Goal: Information Seeking & Learning: Learn about a topic

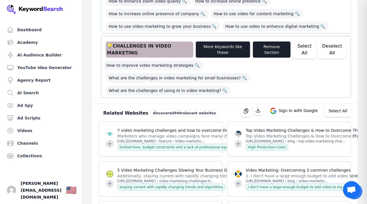
scroll to position [700, 0]
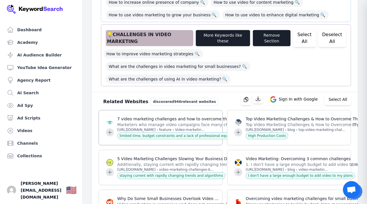
click at [171, 122] on p "Marketers who manage video campaigns face many challenges, such as limited time…" at bounding box center [275, 125] width 317 height 6
click at [335, 94] on button "Select All" at bounding box center [338, 99] width 26 height 11
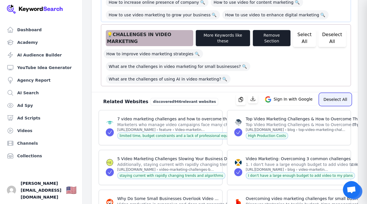
click at [335, 94] on button "Deselect All" at bounding box center [335, 99] width 31 height 11
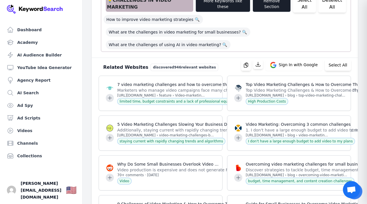
scroll to position [735, 0]
click at [156, 82] on p "7 video marketing challenges and how to overcome them" at bounding box center [275, 85] width 317 height 6
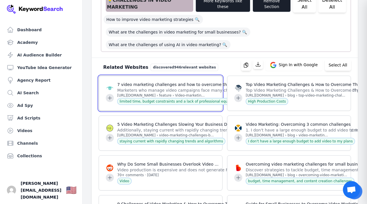
click at [110, 95] on icon at bounding box center [110, 98] width 6 height 6
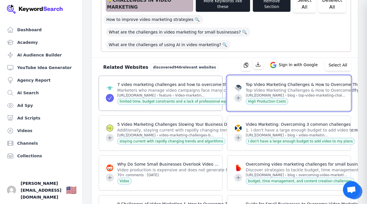
click at [241, 95] on icon at bounding box center [239, 98] width 6 height 6
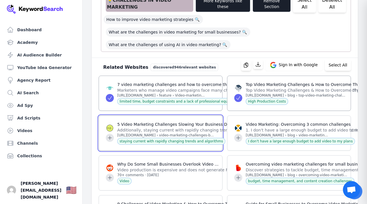
click at [107, 135] on icon at bounding box center [110, 138] width 6 height 6
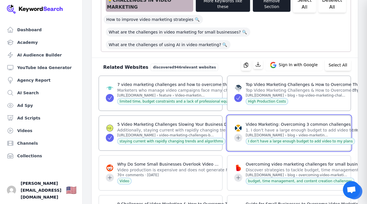
click at [239, 135] on icon at bounding box center [239, 138] width 6 height 6
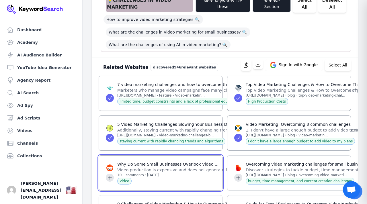
click at [108, 175] on icon at bounding box center [110, 178] width 6 height 6
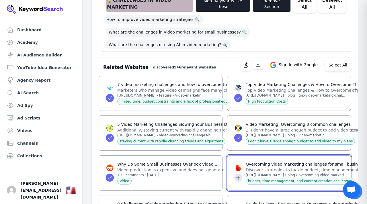
click at [238, 175] on icon at bounding box center [239, 178] width 6 height 6
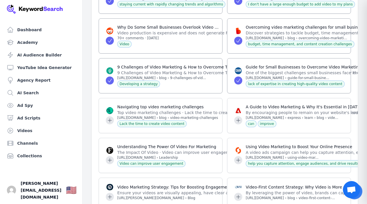
scroll to position [872, 0]
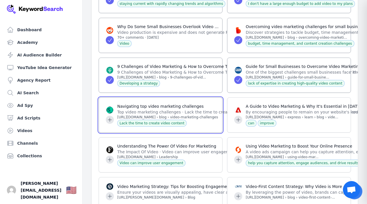
click at [110, 118] on icon at bounding box center [110, 120] width 4 height 4
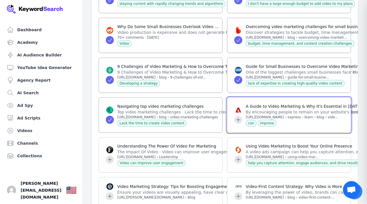
click at [235, 116] on button at bounding box center [238, 120] width 8 height 8
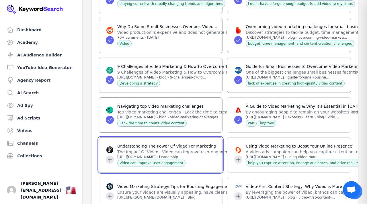
click at [111, 157] on icon at bounding box center [110, 160] width 6 height 6
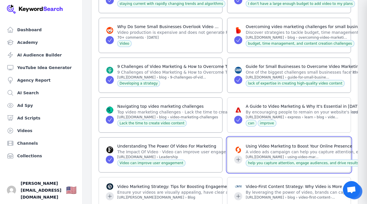
click at [236, 157] on icon at bounding box center [239, 160] width 6 height 6
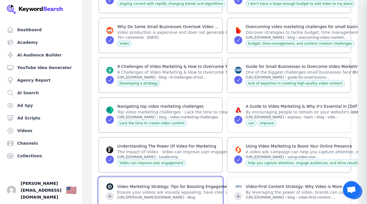
click at [110, 194] on icon at bounding box center [110, 197] width 6 height 6
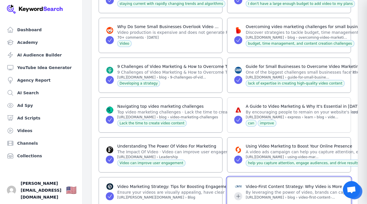
click at [241, 193] on button at bounding box center [238, 197] width 8 height 8
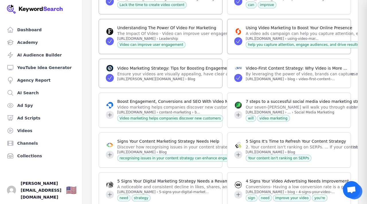
scroll to position [999, 0]
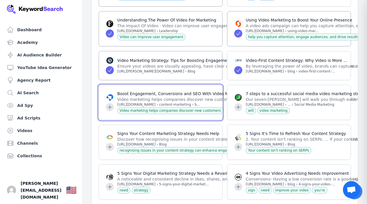
click at [110, 105] on icon at bounding box center [110, 107] width 4 height 4
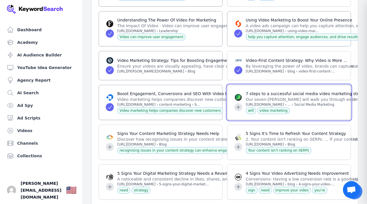
click at [238, 104] on icon at bounding box center [239, 107] width 6 height 6
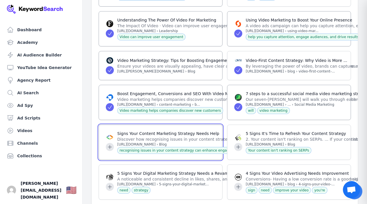
click at [109, 144] on icon at bounding box center [110, 147] width 6 height 6
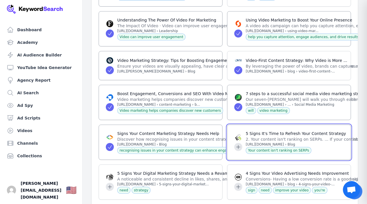
click at [238, 145] on icon at bounding box center [239, 147] width 4 height 4
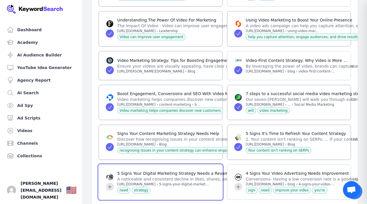
click at [107, 184] on icon at bounding box center [110, 187] width 6 height 6
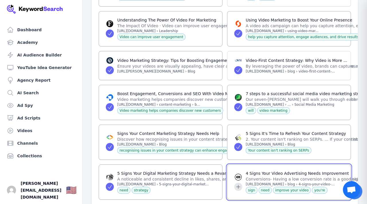
click at [239, 185] on icon at bounding box center [239, 187] width 4 height 4
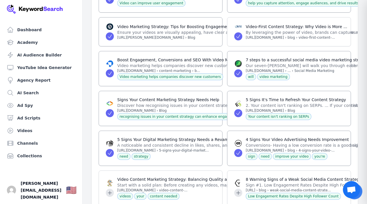
scroll to position [1033, 0]
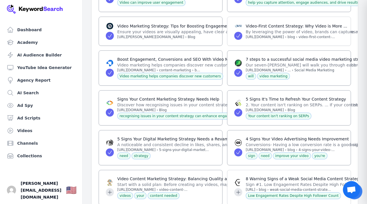
click at [106, 179] on div at bounding box center [110, 187] width 8 height 17
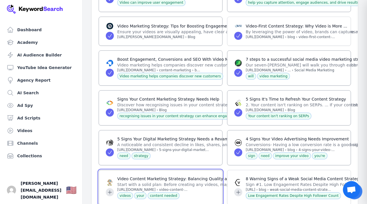
click at [110, 191] on icon at bounding box center [110, 193] width 4 height 4
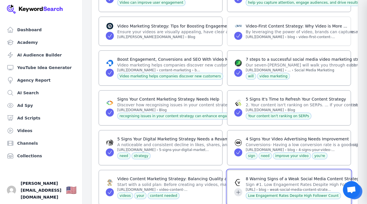
click at [240, 190] on icon at bounding box center [239, 193] width 6 height 6
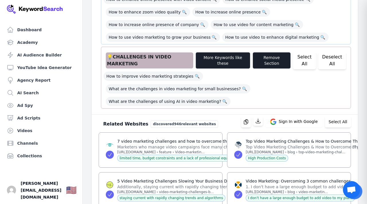
scroll to position [677, 0]
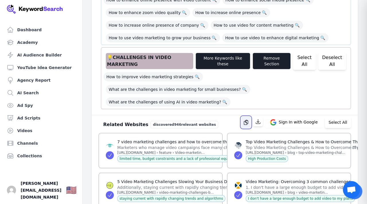
click at [248, 120] on icon "button" at bounding box center [246, 122] width 4 height 5
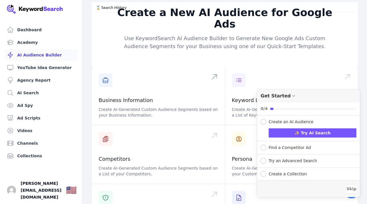
click at [141, 95] on span at bounding box center [158, 96] width 133 height 59
click at [362, 64] on div "Create a New AI Audience for Google Ads Use KeywordSearch AI Audience Builder t…" at bounding box center [225, 150] width 285 height 297
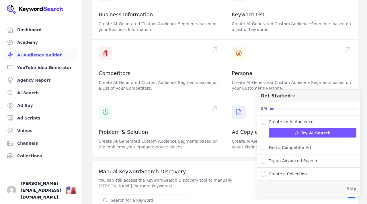
scroll to position [92, 0]
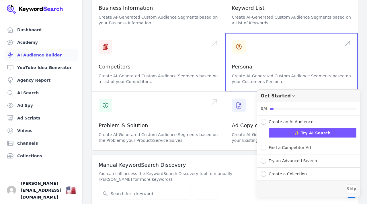
click at [263, 38] on span at bounding box center [291, 62] width 133 height 59
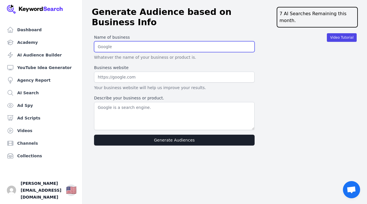
click at [117, 41] on input "text" at bounding box center [174, 46] width 161 height 11
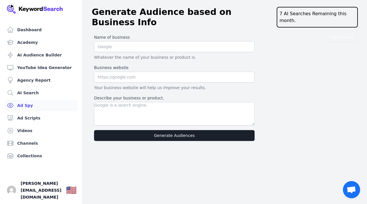
click at [26, 104] on link "Ad Spy" at bounding box center [41, 105] width 73 height 11
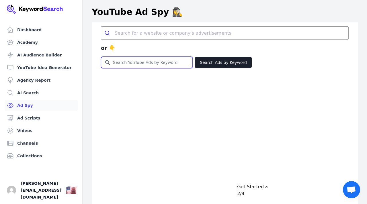
click at [118, 66] on input "Search for YouTube Keywords" at bounding box center [146, 62] width 91 height 11
type input "Bob Proctor"
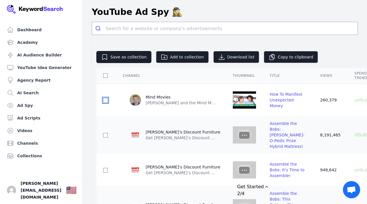
click at [107, 100] on input "checkbox" at bounding box center [105, 100] width 5 height 5
click at [105, 101] on input "checkbox" at bounding box center [105, 100] width 5 height 5
checkbox input "false"
click at [25, 106] on link "Ad Spy" at bounding box center [41, 105] width 73 height 11
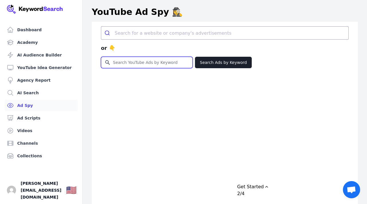
click at [138, 65] on input "Search for YouTube Keywords" at bounding box center [146, 62] width 91 height 11
type input "Bob Proctor"
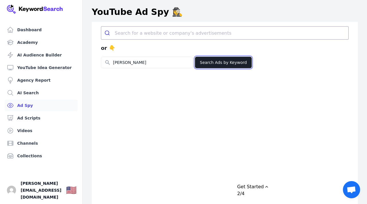
click at [208, 63] on button "Search Ads by Keyword" at bounding box center [223, 62] width 57 height 11
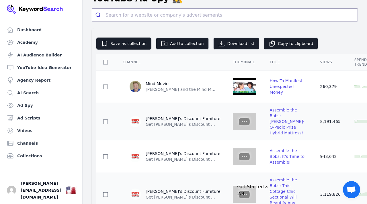
scroll to position [13, 0]
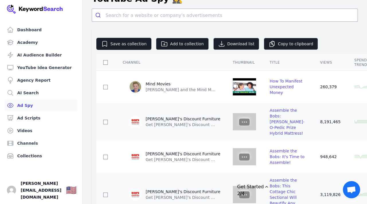
click at [27, 107] on link "Ad Spy" at bounding box center [41, 105] width 73 height 11
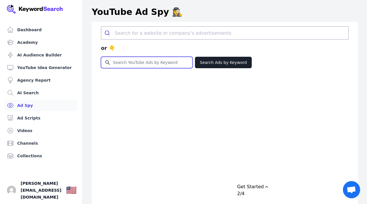
click at [118, 62] on input "Search for YouTube Keywords" at bounding box center [146, 62] width 91 height 11
type input "Gary Vanderchuk"
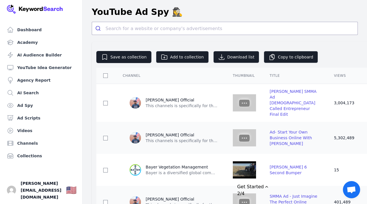
click at [25, 104] on link "Ad Spy" at bounding box center [41, 105] width 73 height 11
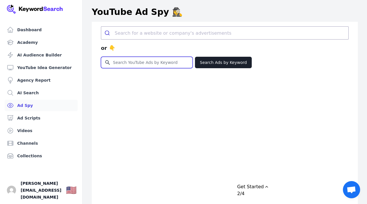
click at [117, 64] on input "Search for YouTube Keywords" at bounding box center [146, 62] width 91 height 11
type input "Gary V"
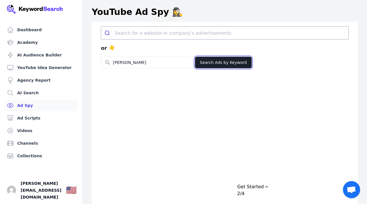
click at [212, 58] on button "Search Ads by Keyword" at bounding box center [223, 62] width 57 height 11
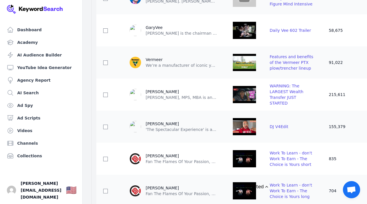
scroll to position [987, 0]
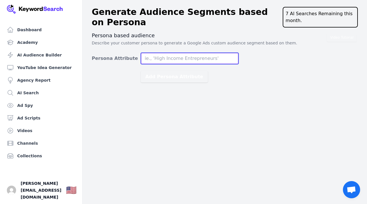
click at [176, 56] on input "Persona Attribute" at bounding box center [190, 58] width 98 height 11
type input "High Income Entrepreneurs"
click at [141, 71] on button "Add Persona Attribute" at bounding box center [174, 76] width 67 height 11
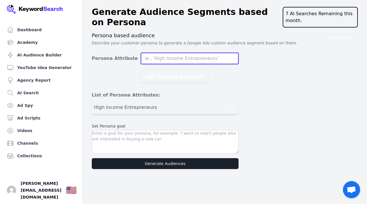
click at [180, 60] on input "Persona Attribute" at bounding box center [190, 58] width 98 height 11
type input "Influencer"
click at [141, 71] on button "Add Persona Attribute" at bounding box center [174, 76] width 67 height 11
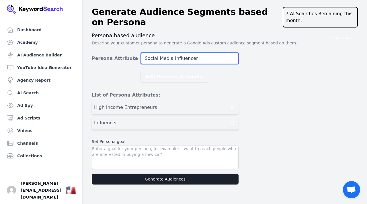
type input "Social Media Influencer"
click at [141, 71] on button "Add Persona Attribute" at bounding box center [174, 76] width 67 height 11
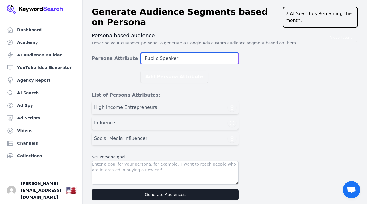
type input "Public Speaker"
click at [141, 71] on button "Add Persona Attribute" at bounding box center [174, 76] width 67 height 11
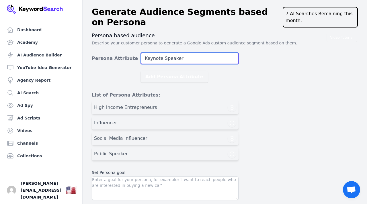
type input "Keynote Speaker"
click at [141, 71] on button "Add Persona Attribute" at bounding box center [174, 76] width 67 height 11
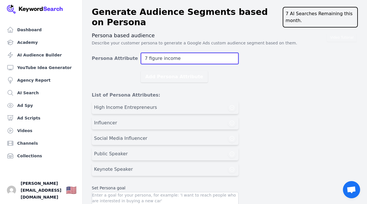
type input "7 figure income"
click at [141, 71] on button "Add Persona Attribute" at bounding box center [174, 76] width 67 height 11
type input "Executive Coach"
click at [141, 71] on button "Add Persona Attribute" at bounding box center [174, 76] width 67 height 11
type input "Celebrity"
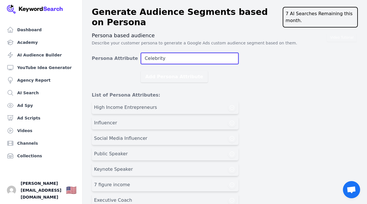
click at [141, 71] on button "Add Persona Attribute" at bounding box center [174, 76] width 67 height 11
type input "Talent Coach"
click at [141, 71] on button "Add Persona Attribute" at bounding box center [174, 76] width 67 height 11
type input "Celebrity Agent"
click at [141, 71] on button "Add Persona Attribute" at bounding box center [174, 76] width 67 height 11
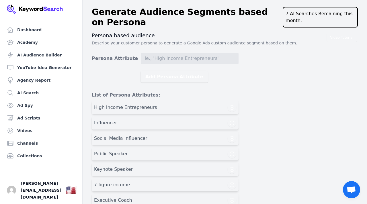
click at [284, 116] on div "Video Tutorial Persona based audience Describe your customer persona to generat…" at bounding box center [225, 170] width 266 height 277
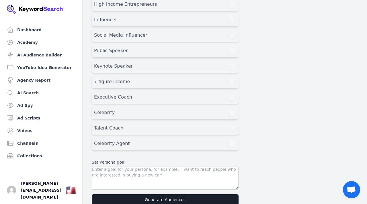
scroll to position [114, 0]
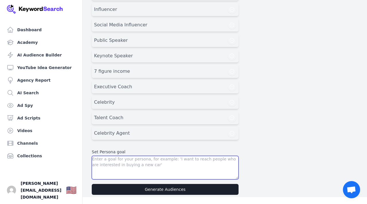
click at [97, 162] on textarea at bounding box center [165, 168] width 147 height 24
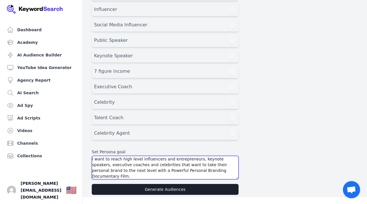
type textarea "I want to reach high level influencers and entrepreneurs, keynote speakers, exe…"
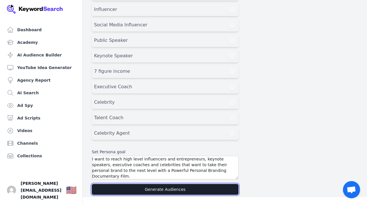
click at [152, 189] on button "Generate Audiences" at bounding box center [165, 189] width 147 height 11
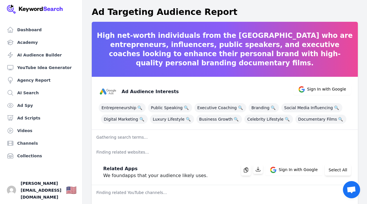
click at [366, 147] on div "High net-worth individuals from the [GEOGRAPHIC_DATA] who are entrepreneurs, in…" at bounding box center [225, 126] width 285 height 208
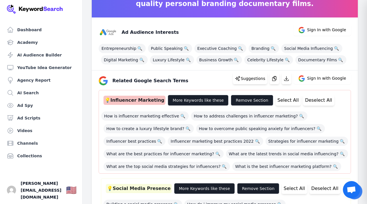
scroll to position [50, 0]
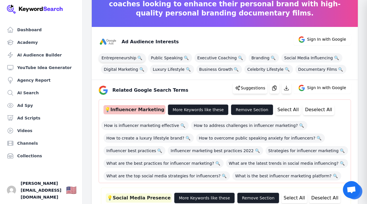
click at [129, 59] on span "Entrepreneurship 🔍" at bounding box center [122, 57] width 47 height 9
click at [164, 59] on span "Public Speaking 🔍" at bounding box center [170, 57] width 44 height 9
click at [195, 59] on span "Executive Coaching 🔍" at bounding box center [221, 57] width 52 height 9
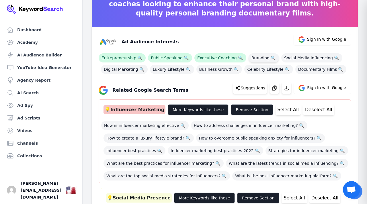
click at [249, 58] on span "Branding 🔍" at bounding box center [264, 57] width 30 height 9
click at [286, 58] on span "Social Media Influencing 🔍" at bounding box center [312, 57] width 61 height 9
click at [132, 68] on span "Digital Marketing 🔍" at bounding box center [124, 69] width 47 height 9
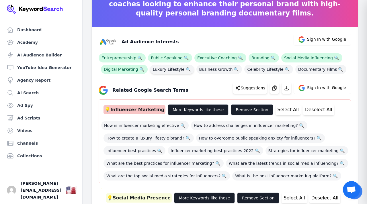
click at [166, 71] on span "Luxury Lifestyle 🔍" at bounding box center [172, 69] width 44 height 9
click at [208, 69] on span "Business Growth 🔍" at bounding box center [220, 69] width 46 height 9
click at [255, 67] on span "Celebrity Lifestyle 🔍" at bounding box center [269, 69] width 49 height 9
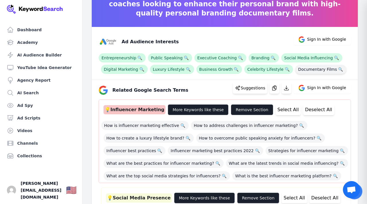
click at [303, 68] on span "Documentary Films 🔍" at bounding box center [321, 69] width 51 height 9
copy span "Documentary"
click at [264, 36] on div "Ad Audience Interests Sign In with Google" at bounding box center [222, 39] width 257 height 23
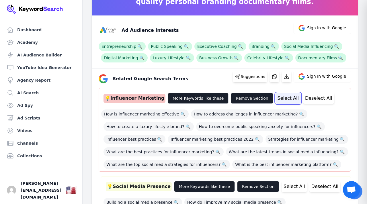
click at [280, 98] on button "Select All" at bounding box center [288, 98] width 25 height 11
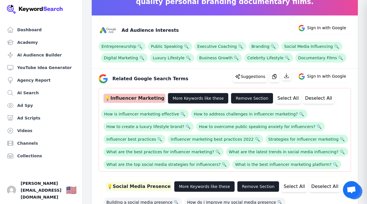
click at [323, 113] on div "How is influencer marketing effective 🔍 How to address challenges in influencer…" at bounding box center [224, 137] width 247 height 63
click at [335, 54] on div "Entrepreneurship 🔍 Public Speaking 🔍 Executive Coaching 🔍 Branding 🔍 Social Med…" at bounding box center [225, 51] width 253 height 23
click at [320, 57] on span "Documentary Films 🔍" at bounding box center [321, 57] width 51 height 9
click at [268, 55] on span "Celebrity Lifestyle 🔍" at bounding box center [269, 57] width 49 height 9
click at [249, 45] on span "Branding 🔍" at bounding box center [264, 46] width 30 height 9
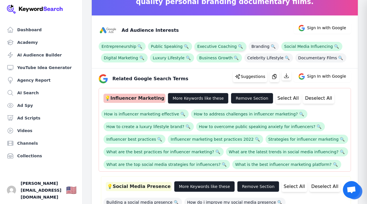
click at [220, 46] on span "Executive Coaching 🔍" at bounding box center [221, 46] width 52 height 9
click at [217, 53] on div "Entrepreneurship 🔍 Public Speaking 🔍 Executive Coaching 🔍 Branding 🔍 Social Med…" at bounding box center [225, 51] width 253 height 23
click at [216, 57] on span "Business Growth 🔍" at bounding box center [220, 57] width 46 height 9
click at [291, 43] on span "Social Media Influencing 🔍" at bounding box center [312, 46] width 61 height 9
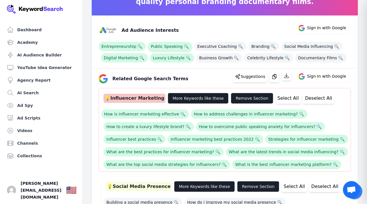
click at [174, 45] on span "Public Speaking 🔍" at bounding box center [170, 46] width 44 height 9
click at [166, 55] on span "Luxury Lifestyle 🔍" at bounding box center [172, 57] width 44 height 9
click at [125, 59] on span "Digital Marketing 🔍" at bounding box center [124, 57] width 47 height 9
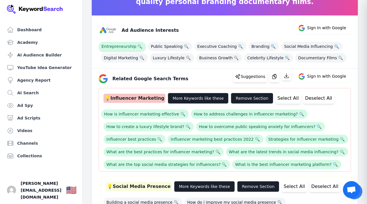
click at [124, 46] on span "Entrepreneurship 🔍" at bounding box center [122, 46] width 47 height 9
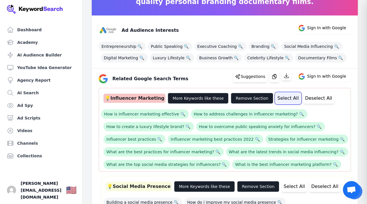
click at [276, 99] on button "Select All" at bounding box center [288, 98] width 25 height 11
click at [278, 77] on icon "button" at bounding box center [275, 77] width 6 height 6
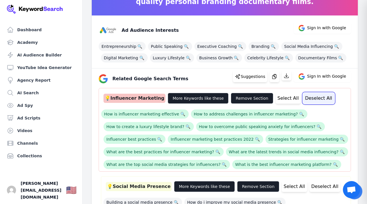
click at [314, 100] on button "Deselect All" at bounding box center [318, 98] width 31 height 11
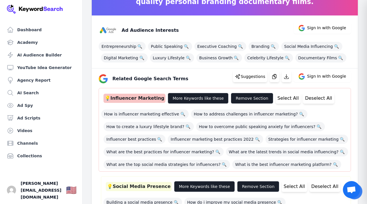
click at [347, 134] on div "How is influencer marketing effective 🔍 How to address challenges in influencer…" at bounding box center [224, 137] width 247 height 63
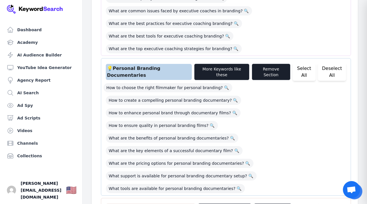
scroll to position [475, 0]
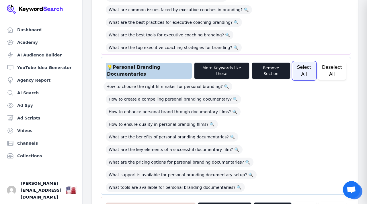
click at [305, 62] on button "Select All" at bounding box center [304, 71] width 23 height 18
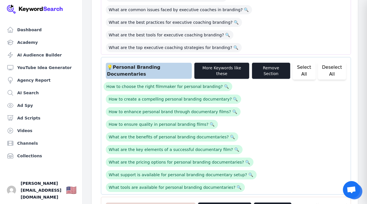
click at [346, 124] on div "How to choose the right filmmaker for personal branding? 🔍 How to create a comp…" at bounding box center [226, 137] width 245 height 110
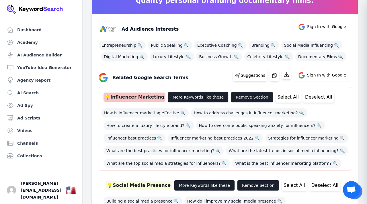
scroll to position [61, 0]
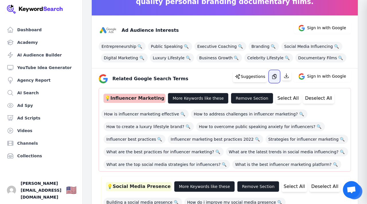
click at [277, 76] on icon "button" at bounding box center [275, 76] width 4 height 5
click at [308, 94] on button "Deselect All" at bounding box center [318, 98] width 31 height 11
click at [341, 125] on div "How is influencer marketing effective 🔍 How to address challenges in influencer…" at bounding box center [224, 137] width 247 height 63
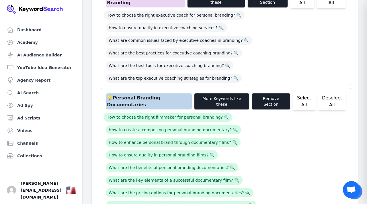
scroll to position [452, 0]
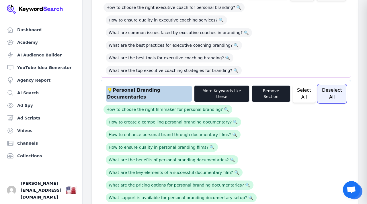
click at [327, 85] on button "Deselect All" at bounding box center [332, 94] width 28 height 18
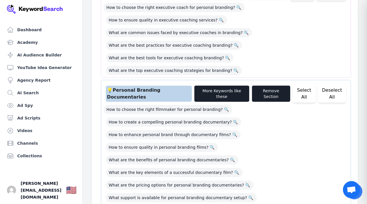
click at [341, 156] on div "How to choose the right filmmaker for personal branding? 🔍 How to create a comp…" at bounding box center [226, 160] width 245 height 110
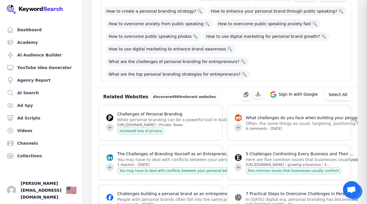
scroll to position [704, 0]
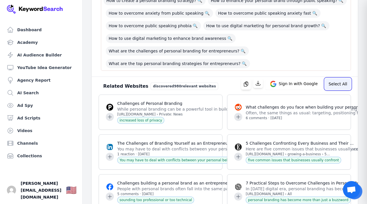
click at [337, 78] on button "Select All" at bounding box center [338, 83] width 26 height 11
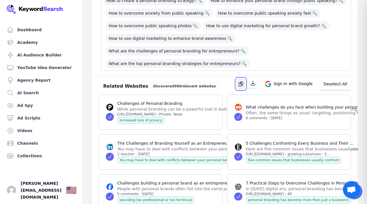
click at [244, 81] on icon "button" at bounding box center [241, 84] width 6 height 6
click at [338, 78] on button "Deselect All" at bounding box center [335, 83] width 31 height 11
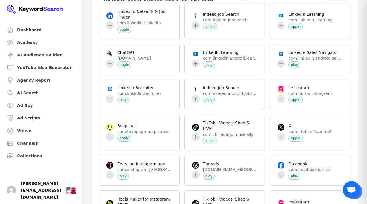
scroll to position [20305, 0]
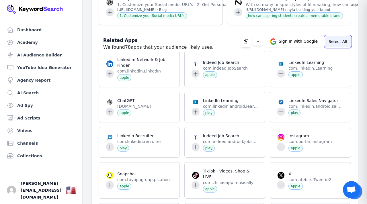
click at [338, 47] on button "Select All" at bounding box center [338, 41] width 26 height 11
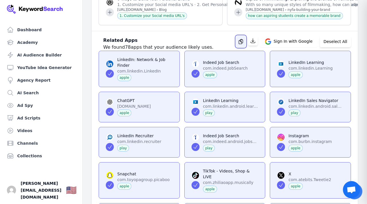
click at [243, 44] on icon "button" at bounding box center [241, 41] width 4 height 5
click at [341, 47] on button "Deselect All" at bounding box center [335, 41] width 31 height 11
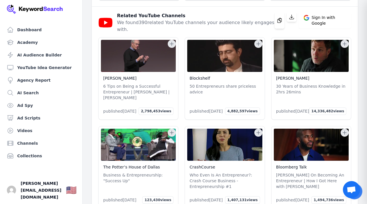
scroll to position [21384, 0]
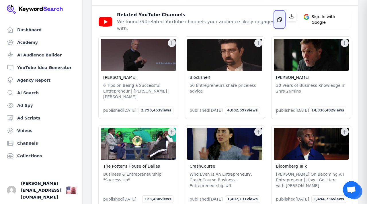
click at [278, 22] on icon "button" at bounding box center [280, 20] width 6 height 6
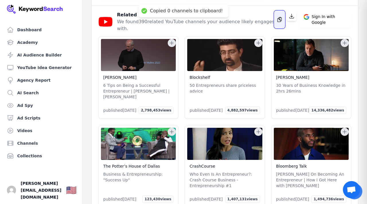
click at [279, 22] on icon "button" at bounding box center [280, 20] width 6 height 6
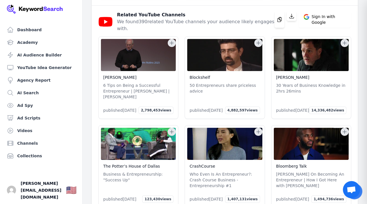
click at [174, 46] on icon at bounding box center [172, 43] width 6 height 6
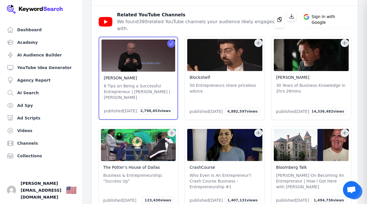
click at [258, 46] on icon at bounding box center [259, 43] width 6 height 6
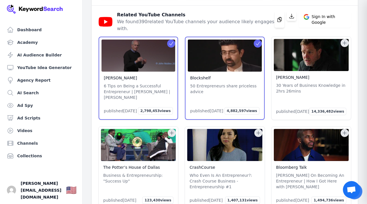
click at [344, 46] on icon at bounding box center [345, 43] width 6 height 6
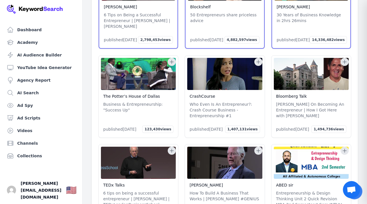
scroll to position [21465, 0]
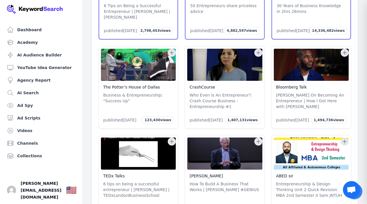
click at [172, 56] on icon at bounding box center [172, 53] width 6 height 6
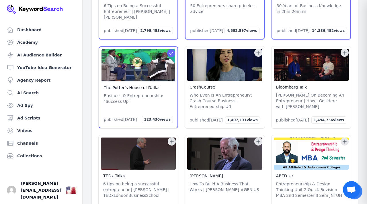
click at [257, 56] on icon at bounding box center [259, 53] width 6 height 6
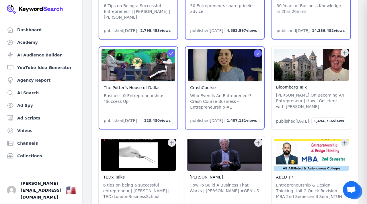
click at [344, 57] on button at bounding box center [345, 53] width 8 height 8
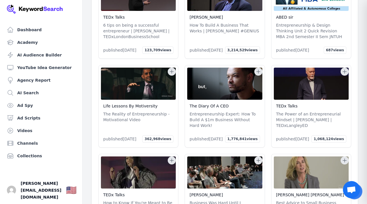
scroll to position [21625, 0]
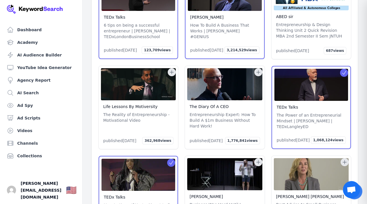
click at [172, 74] on icon at bounding box center [172, 73] width 4 height 4
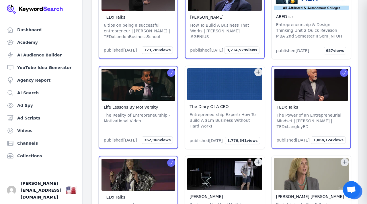
click at [261, 75] on icon at bounding box center [259, 72] width 6 height 6
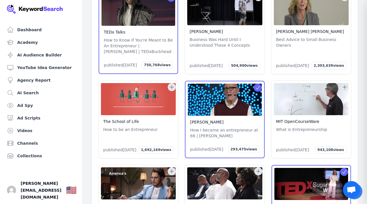
scroll to position [21798, 0]
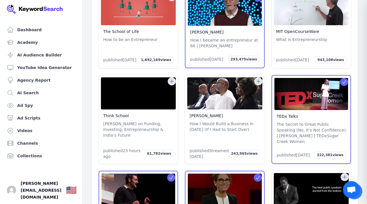
scroll to position [21889, 0]
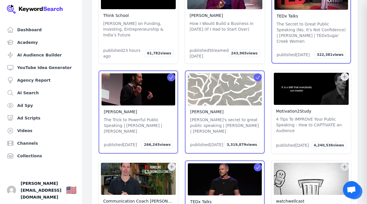
scroll to position [21993, 0]
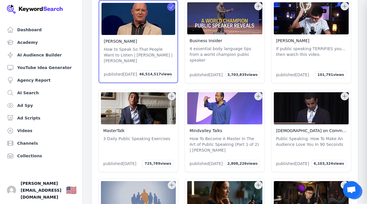
scroll to position [22337, 0]
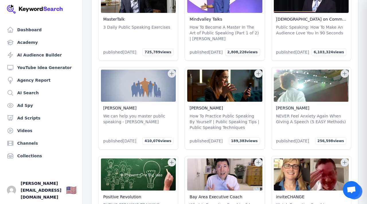
scroll to position [22440, 0]
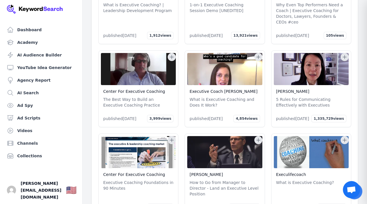
scroll to position [22831, 0]
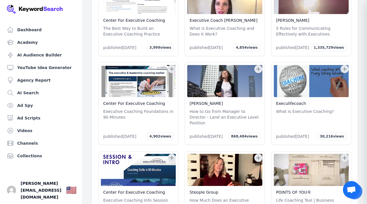
scroll to position [22900, 0]
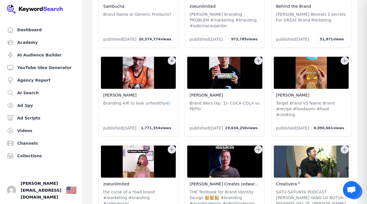
scroll to position [23175, 0]
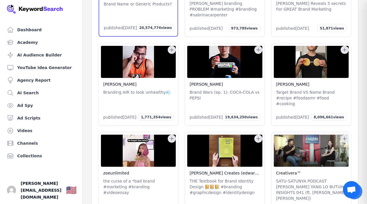
scroll to position [23187, 0]
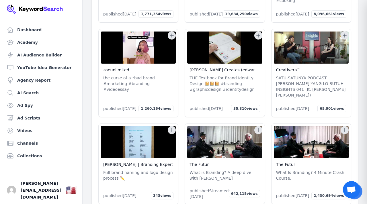
scroll to position [23278, 0]
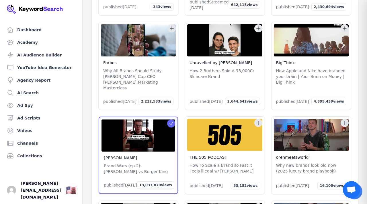
scroll to position [23485, 0]
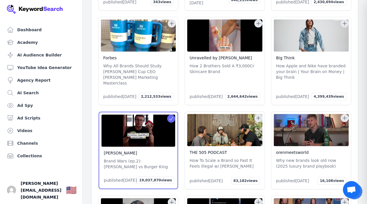
click at [172, 26] on icon at bounding box center [172, 24] width 4 height 4
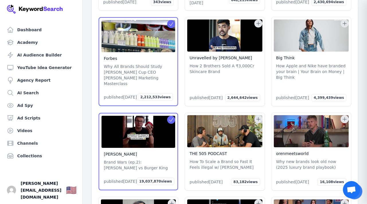
click at [346, 26] on icon at bounding box center [345, 24] width 6 height 6
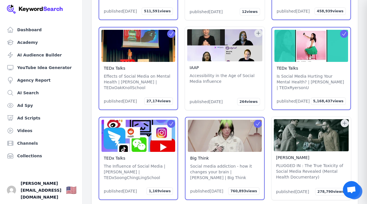
scroll to position [24025, 0]
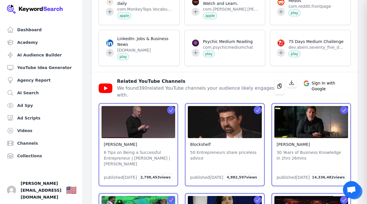
scroll to position [21315, 0]
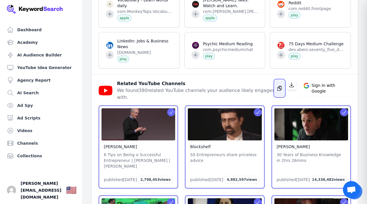
click at [277, 91] on icon "button" at bounding box center [280, 89] width 6 height 6
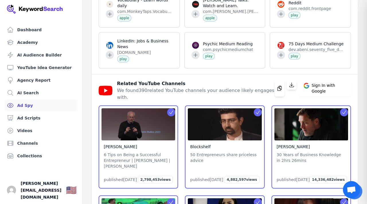
click at [28, 106] on link "Ad Spy" at bounding box center [41, 105] width 73 height 11
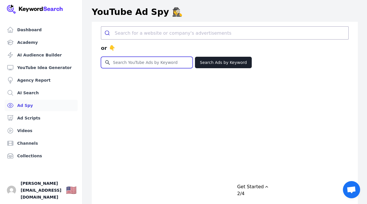
click at [126, 64] on input "Search for YouTube Keywords" at bounding box center [146, 62] width 91 height 11
type input "Personal Branding"
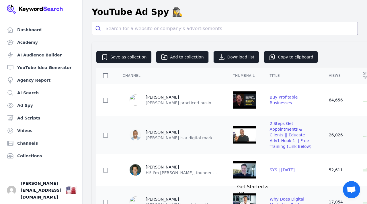
click at [26, 104] on link "Ad Spy" at bounding box center [41, 105] width 73 height 11
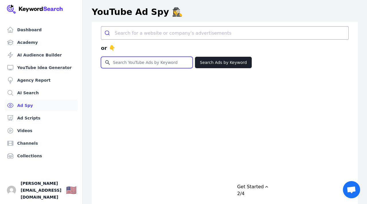
click at [131, 65] on input "Search for YouTube Keywords" at bounding box center [146, 62] width 91 height 11
type input "D"
type input "Making Documentary Film"
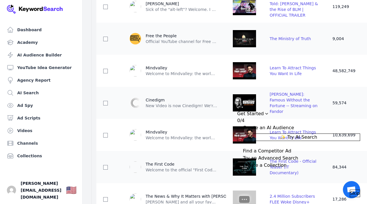
scroll to position [436, 0]
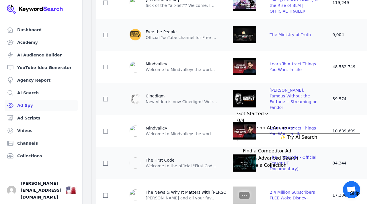
click at [27, 104] on link "Ad Spy" at bounding box center [41, 105] width 73 height 11
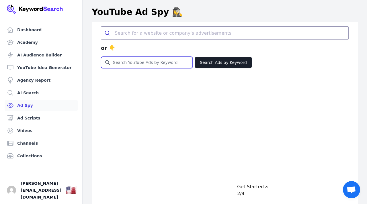
click at [125, 64] on input "Search for YouTube Keywords" at bounding box center [146, 62] width 91 height 11
type input "Grant Cardone"
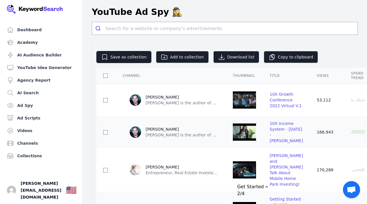
click at [218, 75] on div "Channel" at bounding box center [171, 75] width 96 height 5
click at [26, 104] on link "Ad Spy" at bounding box center [41, 105] width 73 height 11
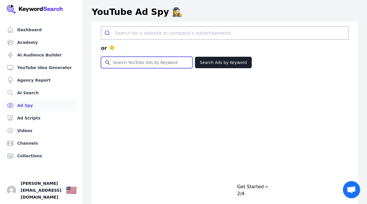
click at [125, 61] on input "Search for YouTube Keywords" at bounding box center [146, 62] width 91 height 11
type input "Tony Robbins"
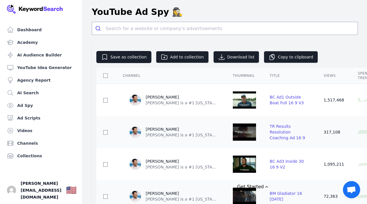
click at [105, 100] on input "checkbox" at bounding box center [105, 100] width 5 height 5
checkbox input "true"
click at [104, 132] on input "checkbox" at bounding box center [105, 132] width 5 height 5
checkbox input "true"
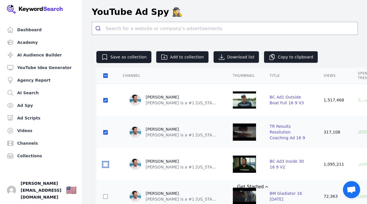
click at [105, 163] on input "checkbox" at bounding box center [105, 164] width 5 height 5
checkbox input "true"
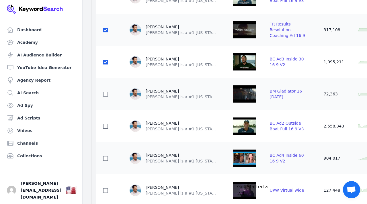
scroll to position [103, 0]
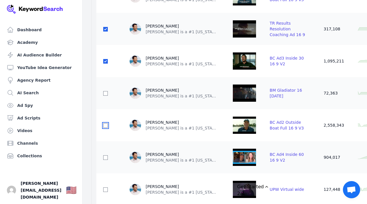
click at [106, 128] on input "checkbox" at bounding box center [105, 125] width 5 height 5
checkbox input "true"
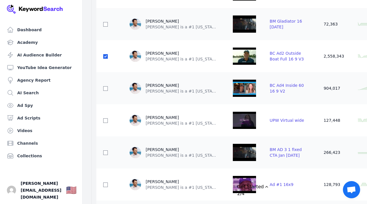
scroll to position [184, 0]
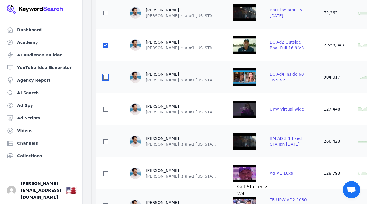
click at [105, 77] on input "checkbox" at bounding box center [105, 77] width 5 height 5
checkbox input "true"
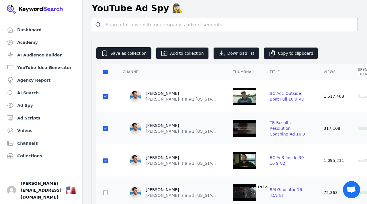
scroll to position [0, 0]
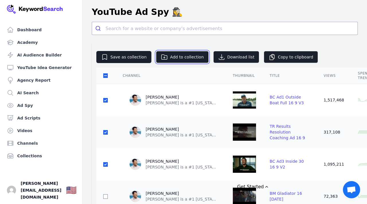
click at [183, 56] on button "Add to collection" at bounding box center [182, 57] width 53 height 12
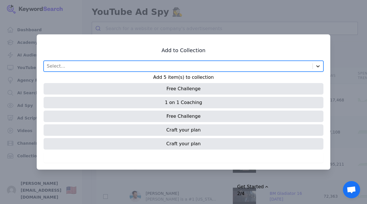
click at [317, 68] on icon at bounding box center [318, 66] width 6 height 6
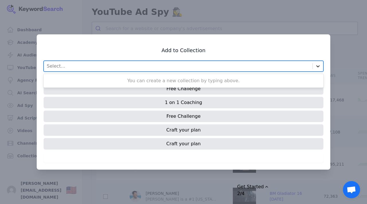
click at [317, 68] on icon at bounding box center [318, 66] width 6 height 6
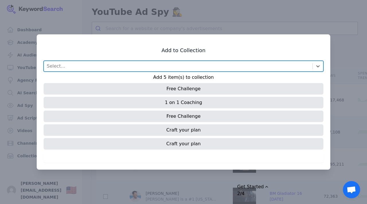
click at [191, 66] on div "Select..." at bounding box center [178, 66] width 269 height 10
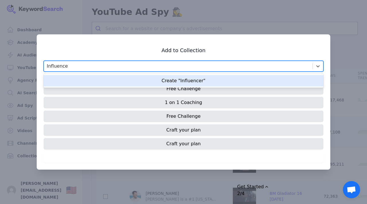
type input "Influencers"
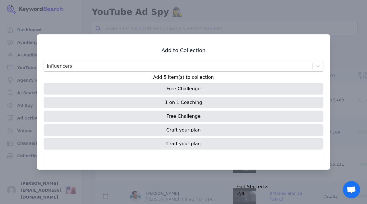
click at [189, 179] on div at bounding box center [183, 102] width 367 height 204
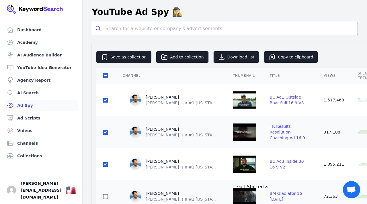
click at [32, 104] on link "Ad Spy" at bounding box center [41, 105] width 73 height 11
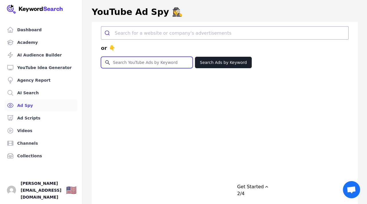
click at [118, 66] on input "Search for YouTube Keywords" at bounding box center [146, 62] width 91 height 11
type input "Grant Cardon"
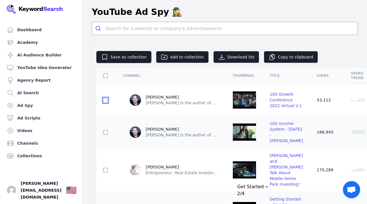
click at [105, 99] on input "checkbox" at bounding box center [105, 100] width 5 height 5
checkbox input "true"
click at [104, 134] on input "checkbox" at bounding box center [105, 132] width 5 height 5
checkbox input "true"
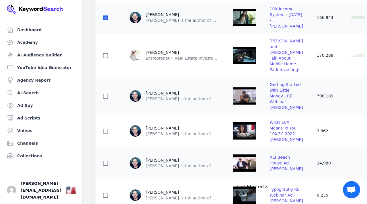
scroll to position [126, 0]
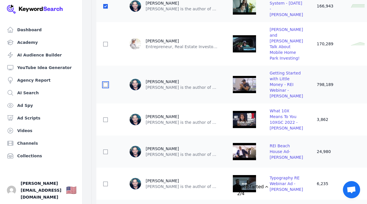
click at [104, 87] on input "checkbox" at bounding box center [105, 85] width 5 height 5
checkbox input "true"
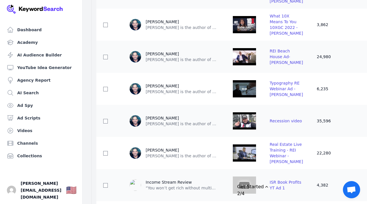
scroll to position [230, 0]
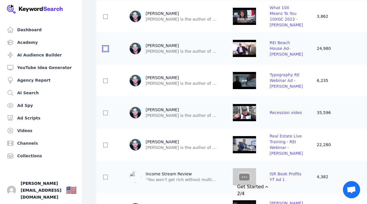
click at [104, 51] on input "checkbox" at bounding box center [105, 48] width 5 height 5
checkbox input "true"
click at [106, 115] on input "checkbox" at bounding box center [105, 113] width 5 height 5
checkbox input "true"
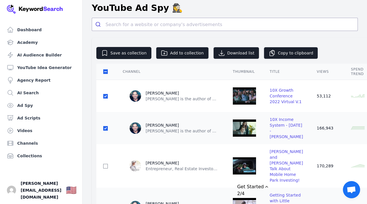
scroll to position [0, 0]
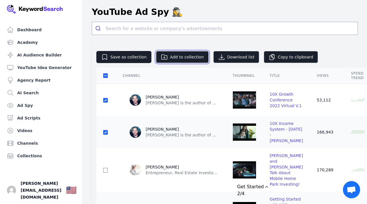
click at [169, 61] on button "Add to collection" at bounding box center [182, 57] width 53 height 12
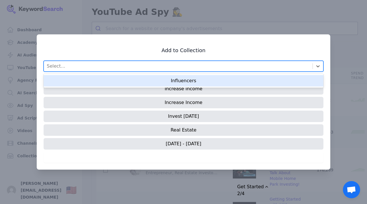
click at [201, 67] on div "Select..." at bounding box center [178, 66] width 269 height 10
click at [202, 82] on div "Influencers" at bounding box center [184, 80] width 280 height 11
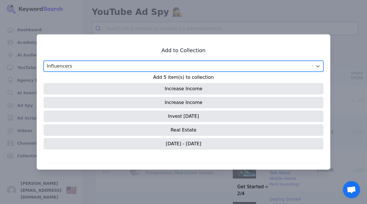
click at [205, 77] on p "Add 5 item(s) to collection" at bounding box center [184, 77] width 280 height 7
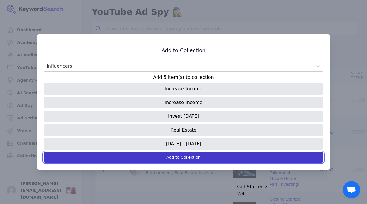
click at [223, 156] on button "Add to Collection" at bounding box center [184, 157] width 280 height 11
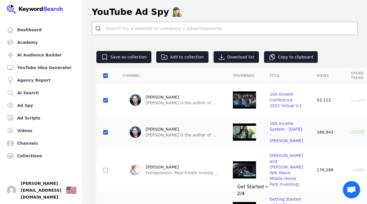
click at [103, 103] on td at bounding box center [106, 100] width 20 height 32
click at [25, 108] on link "Ad Spy" at bounding box center [41, 105] width 73 height 11
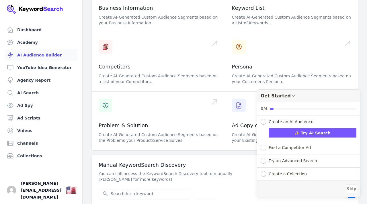
click at [292, 94] on icon "Drag to move checklist" at bounding box center [294, 96] width 5 height 5
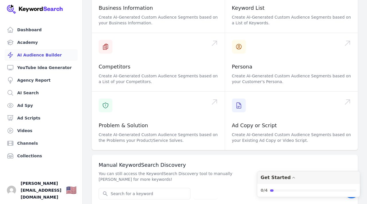
click at [361, 77] on div "Create a New AI Audience for Google Ads Use KeywordSearch AI Audience Builder t…" at bounding box center [225, 58] width 285 height 297
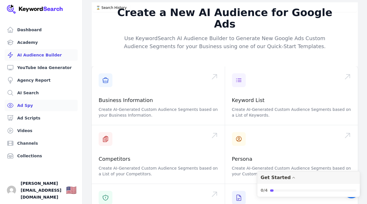
click at [29, 104] on link "Ad Spy" at bounding box center [41, 105] width 73 height 11
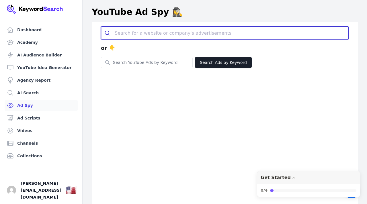
click at [146, 34] on input "search" at bounding box center [232, 33] width 234 height 13
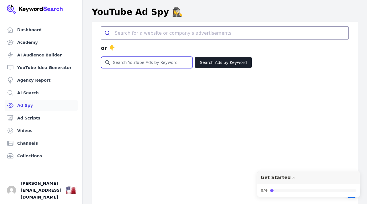
click at [126, 64] on input "Search for YouTube Keywords" at bounding box center [146, 62] width 91 height 11
type input "Personal Branding Documentary Film"
